Goal: Transaction & Acquisition: Purchase product/service

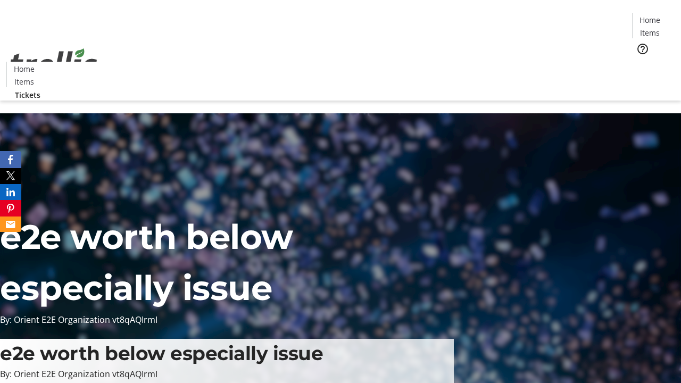
click at [641, 62] on span "Tickets" at bounding box center [654, 67] width 26 height 11
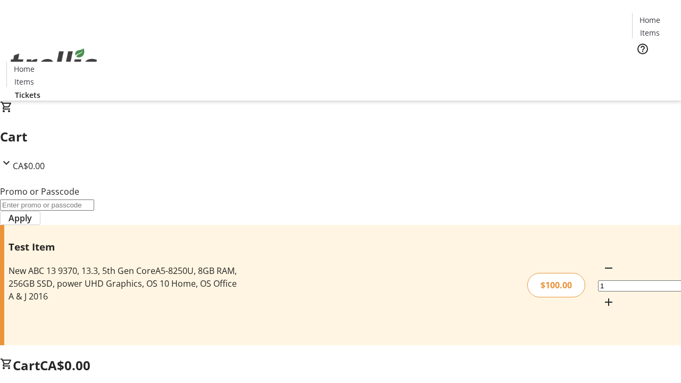
type input "PERCENT"
